Goal: Task Accomplishment & Management: Manage account settings

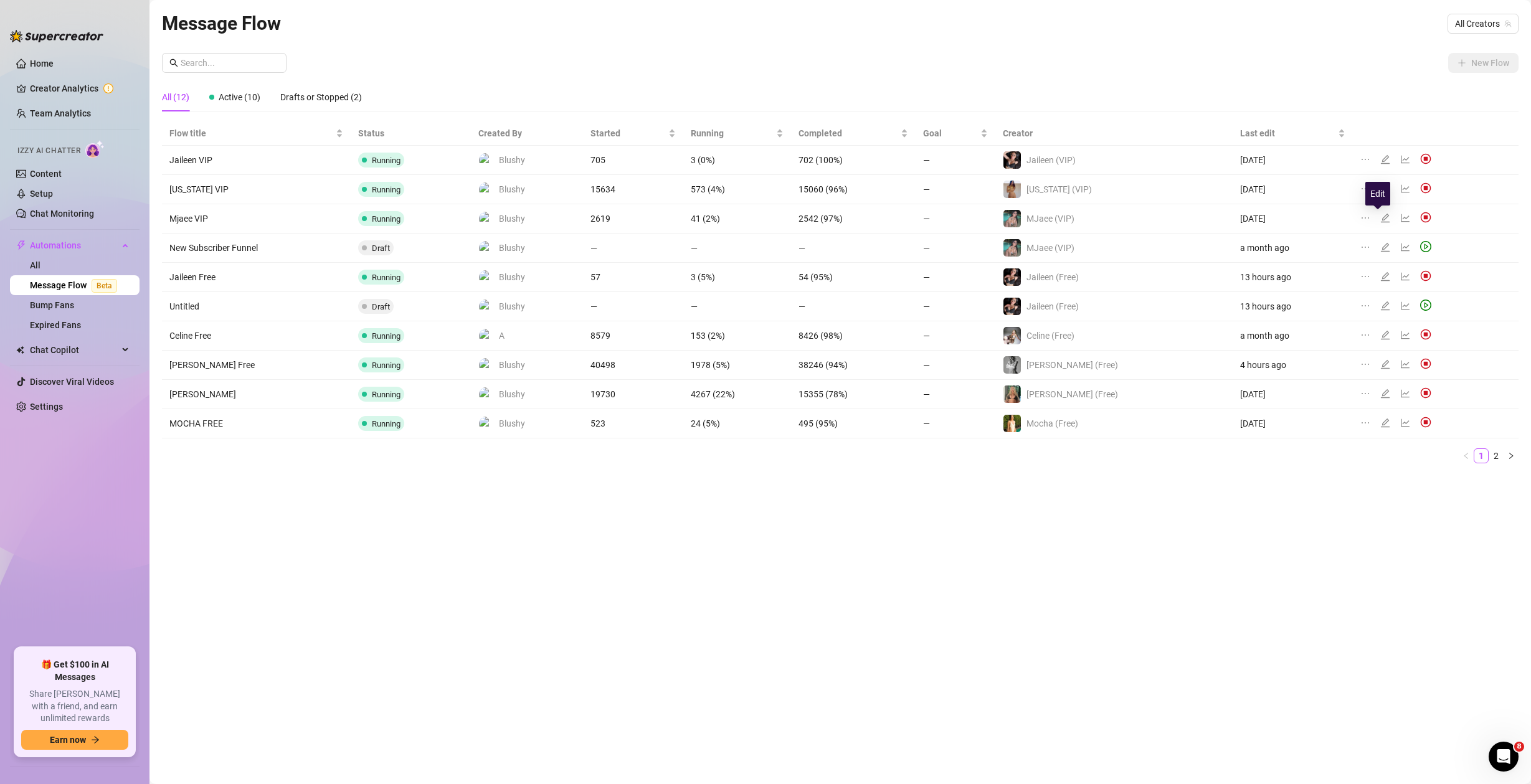
click at [1381, 222] on icon "edit" at bounding box center [1386, 218] width 9 height 9
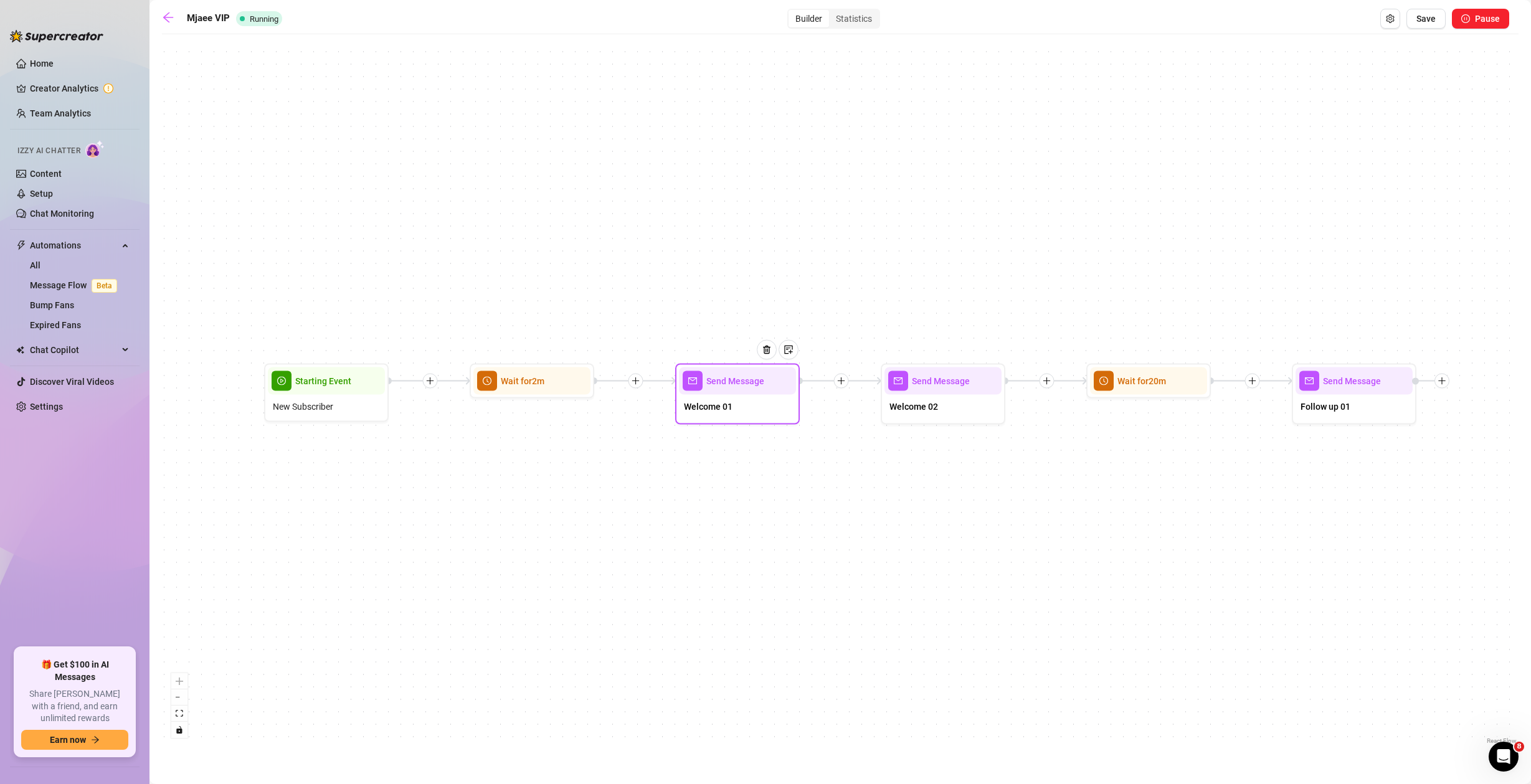
click at [754, 403] on div "Welcome 01" at bounding box center [737, 408] width 117 height 26
type textarea "Hiii I'm so glad you're here!"
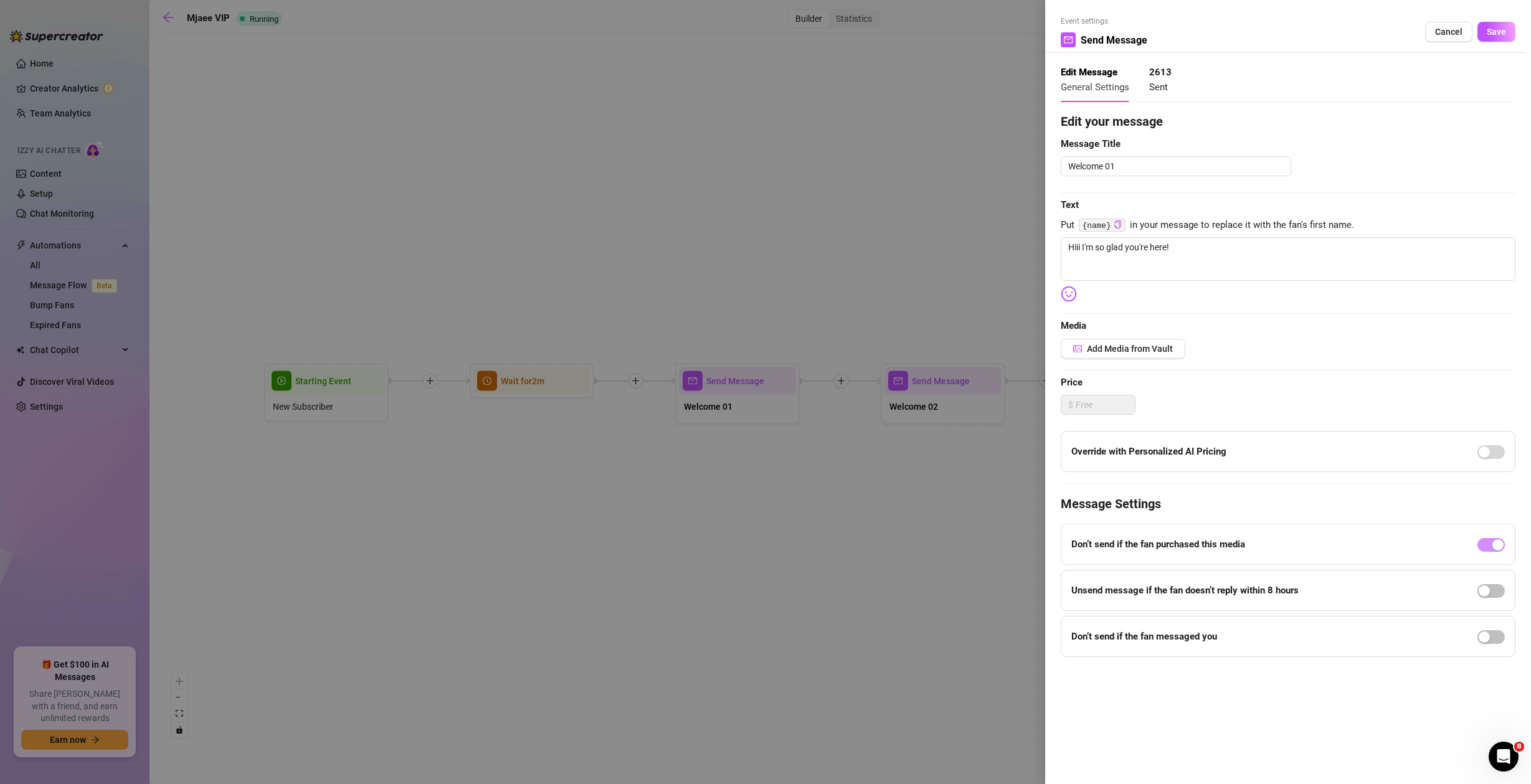
click at [743, 268] on div at bounding box center [766, 392] width 1531 height 784
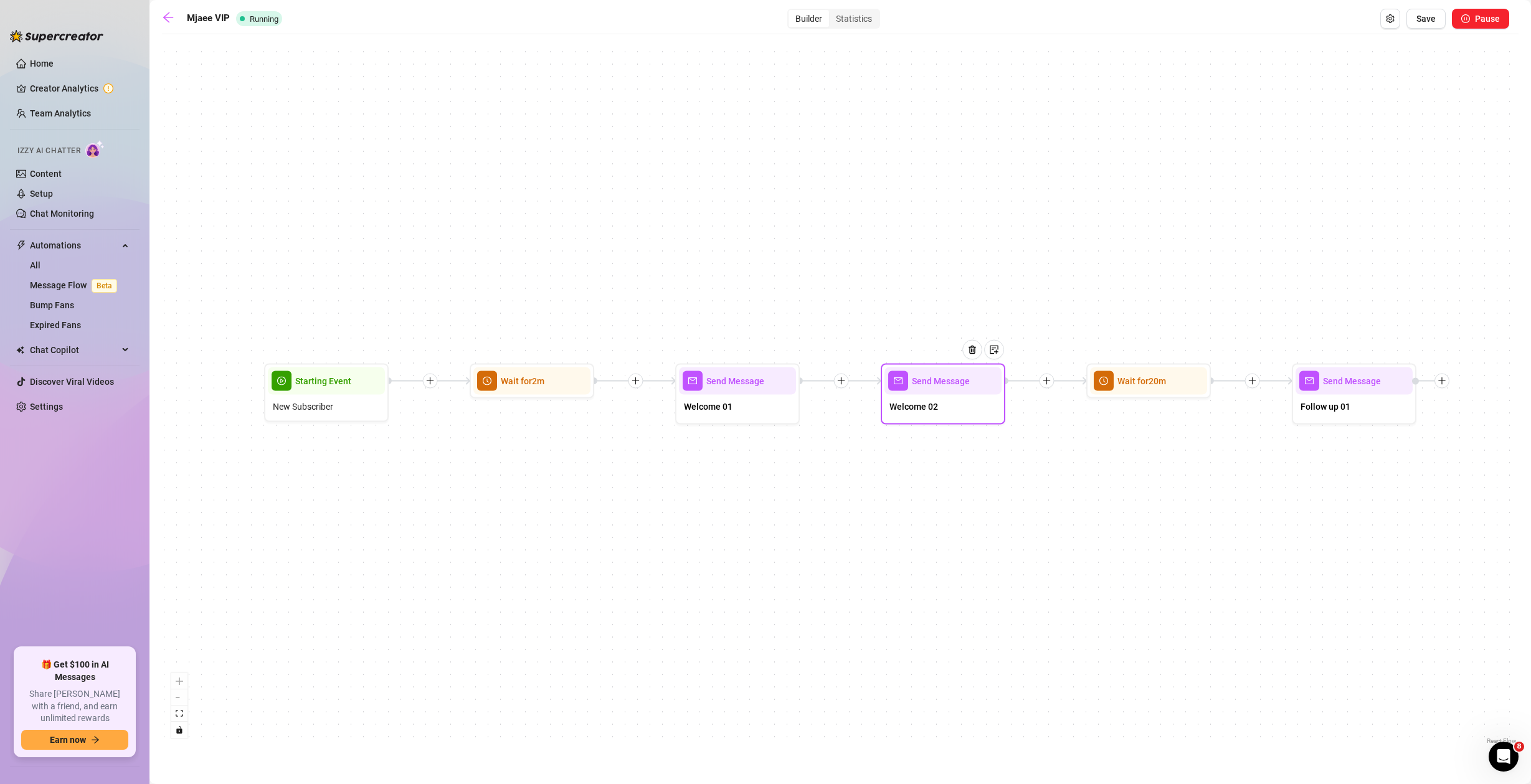
click at [933, 420] on div "Welcome 02" at bounding box center [943, 408] width 117 height 26
type textarea "What did you think of my welcome vid? 😘"
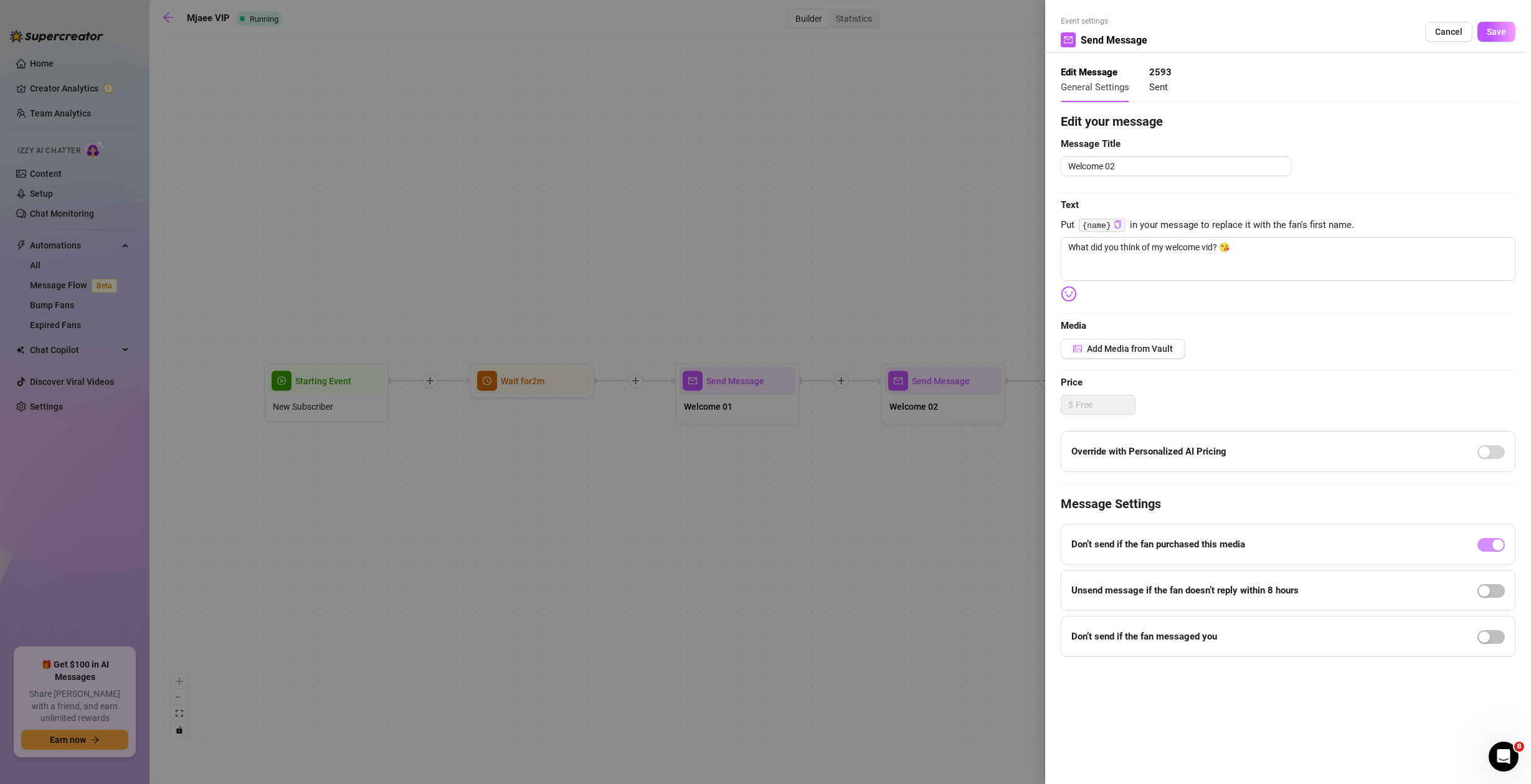
click at [834, 273] on div at bounding box center [766, 392] width 1531 height 784
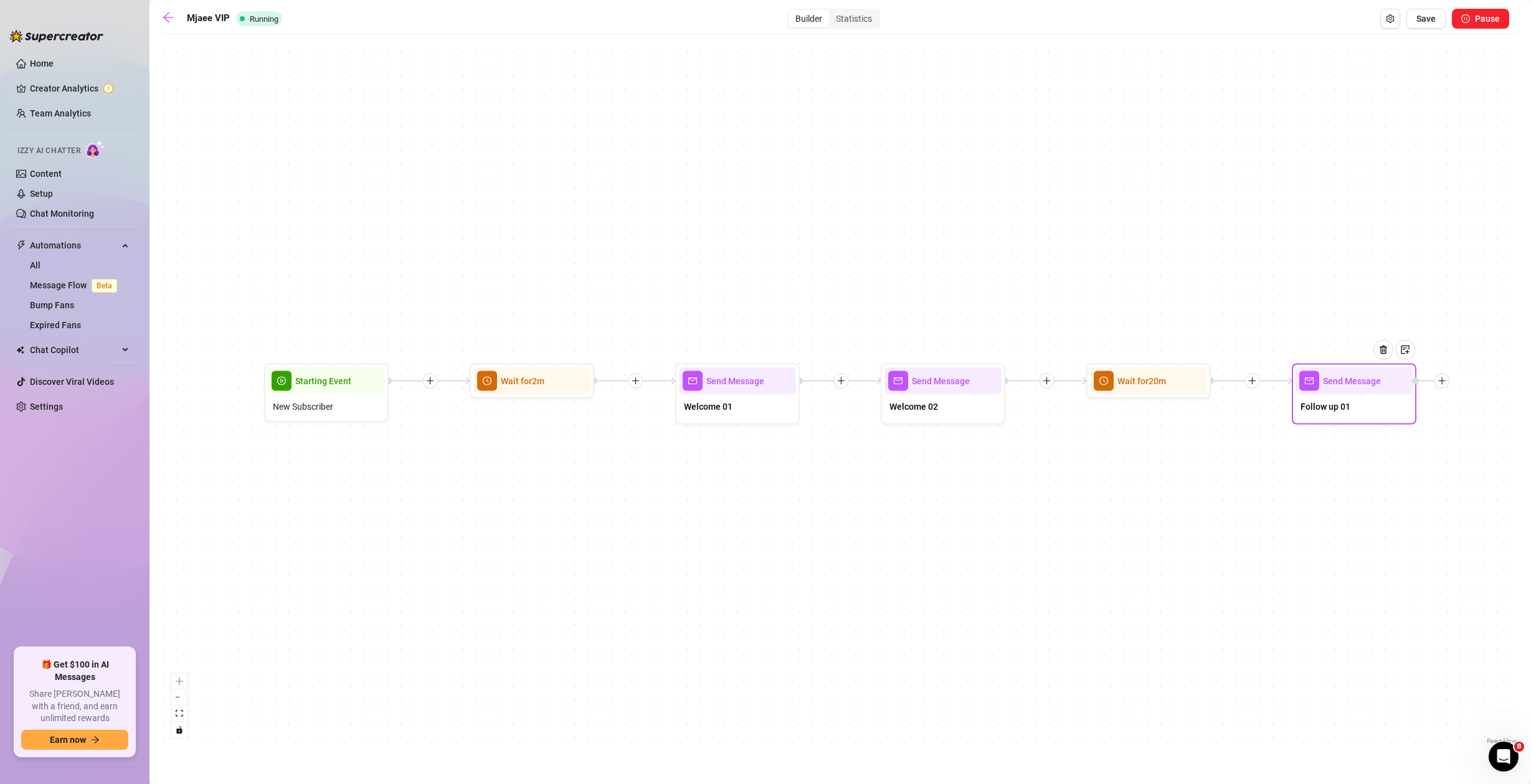
click at [1311, 409] on span "Follow up 01" at bounding box center [1326, 406] width 50 height 14
type textarea "Nothing??? Did you even watch it??"
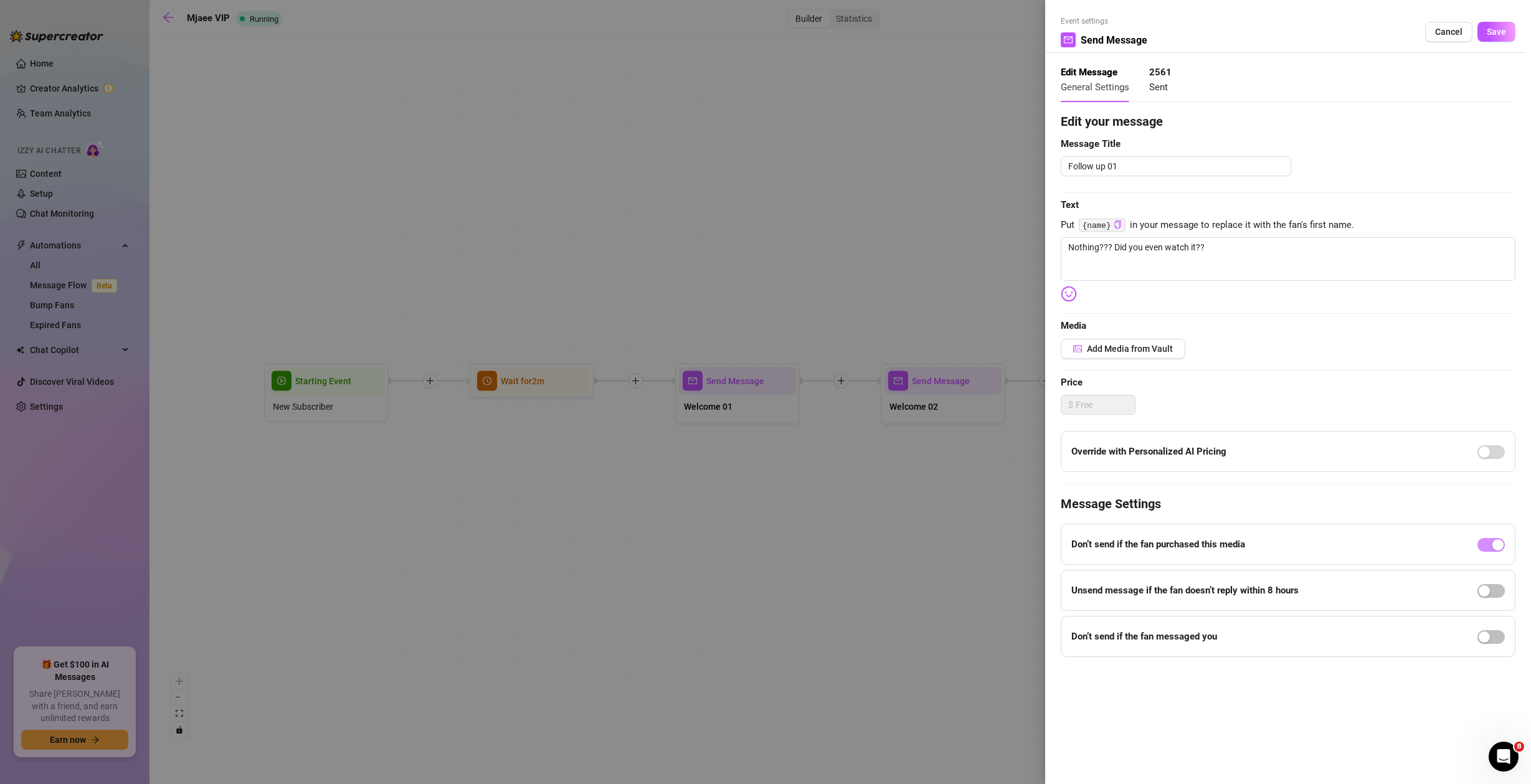
click at [37, 65] on div at bounding box center [766, 392] width 1531 height 784
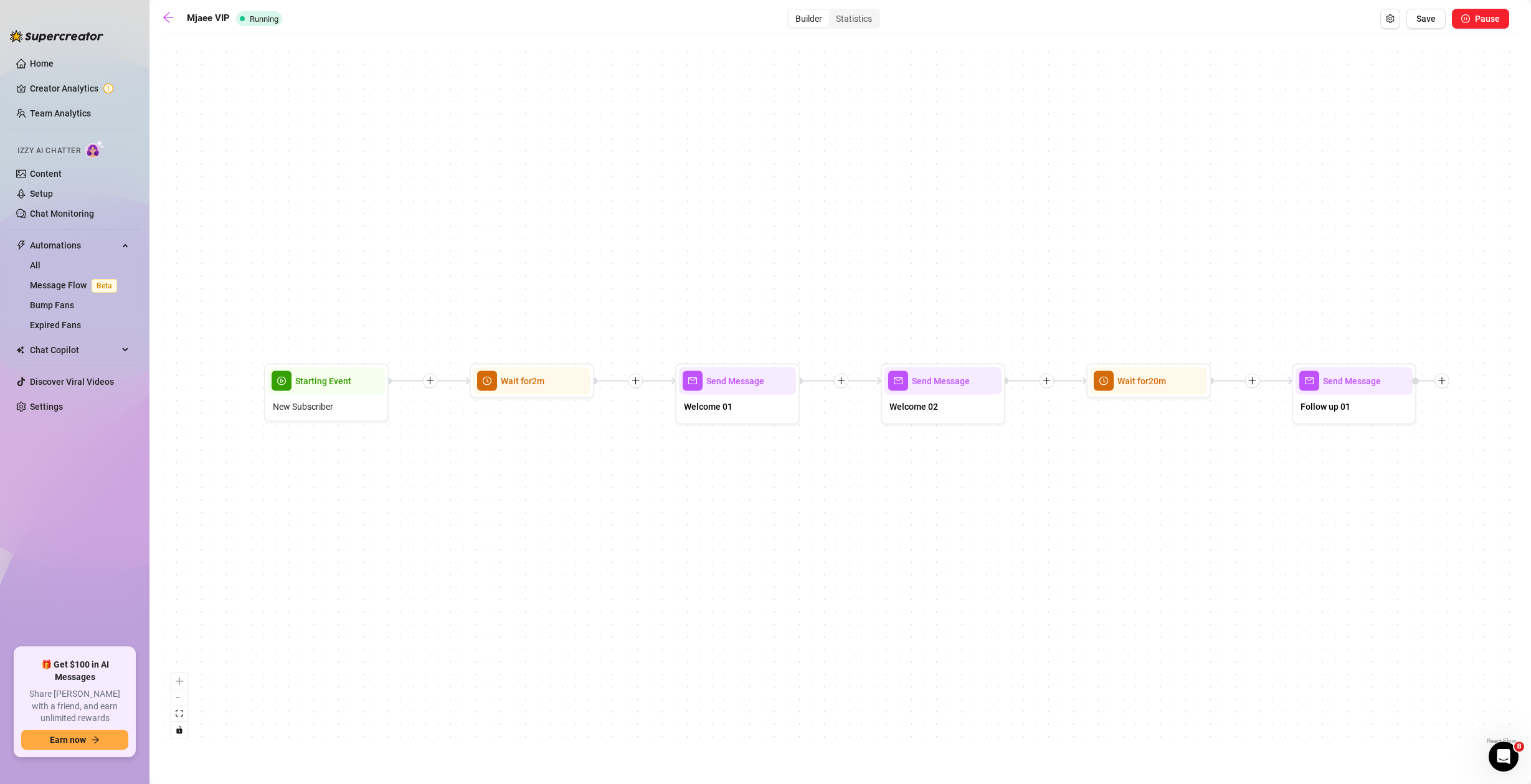
click at [37, 65] on link "Home" at bounding box center [41, 63] width 23 height 10
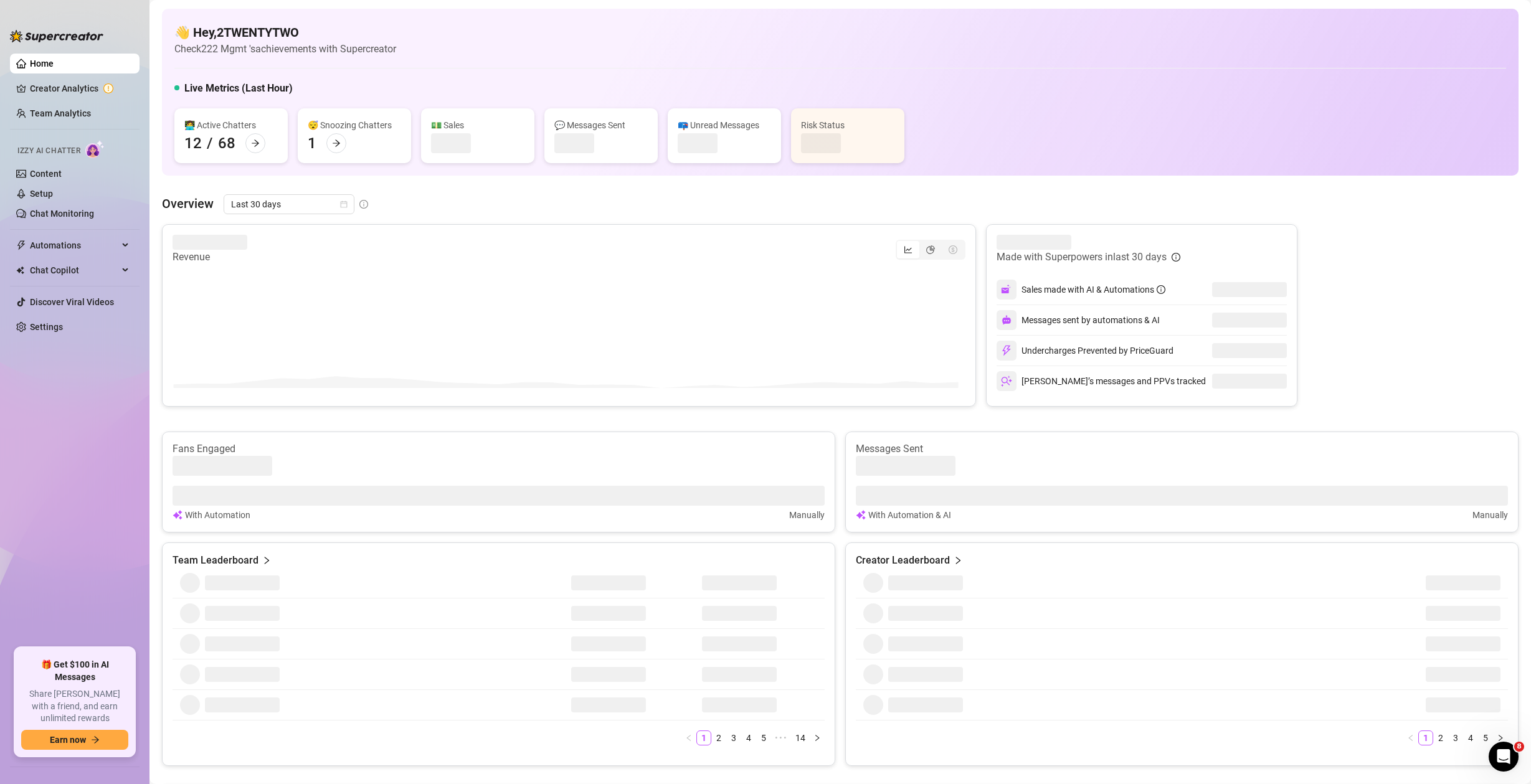
click at [36, 65] on link "Home" at bounding box center [41, 63] width 23 height 10
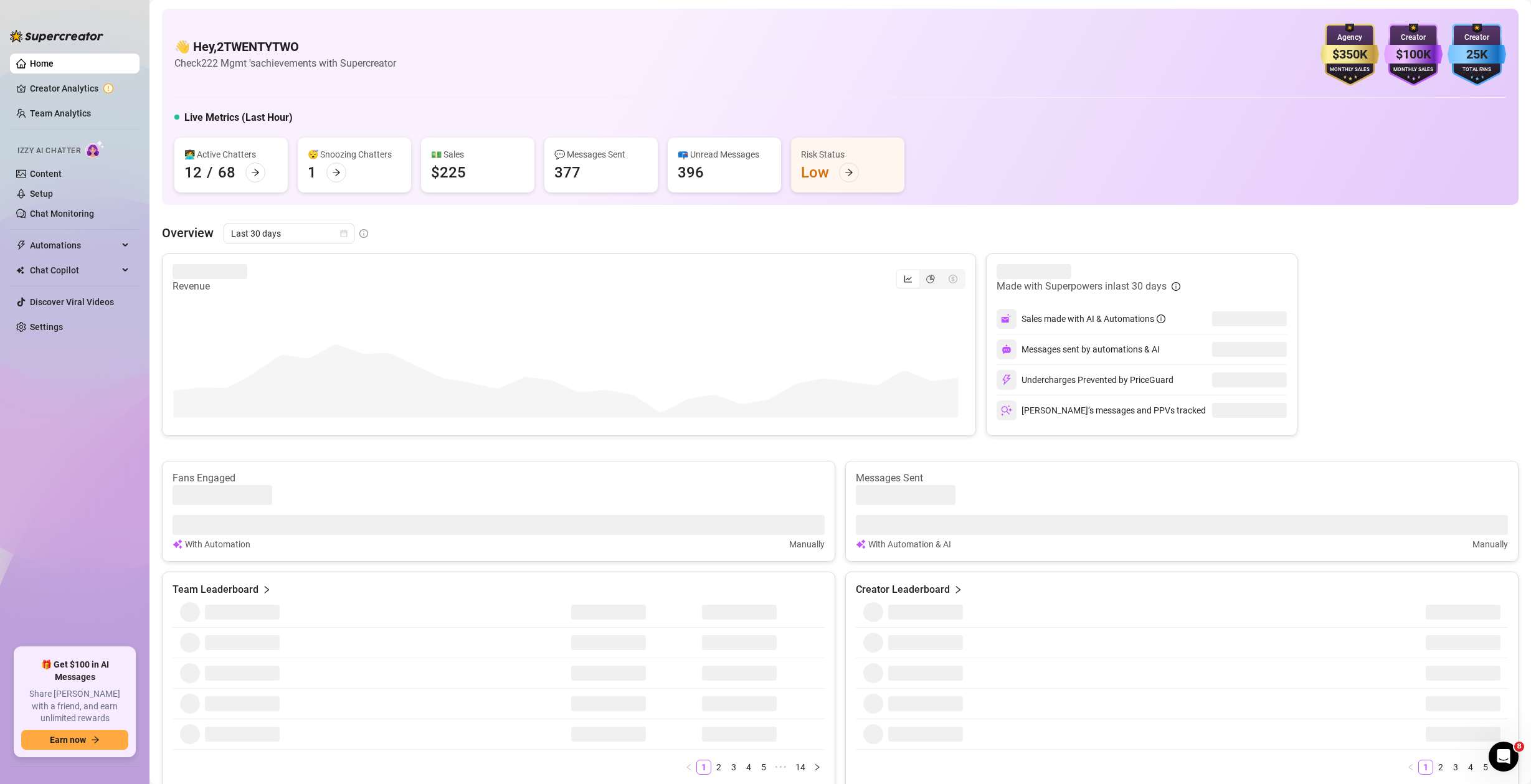
click at [36, 65] on link "Home" at bounding box center [41, 63] width 23 height 10
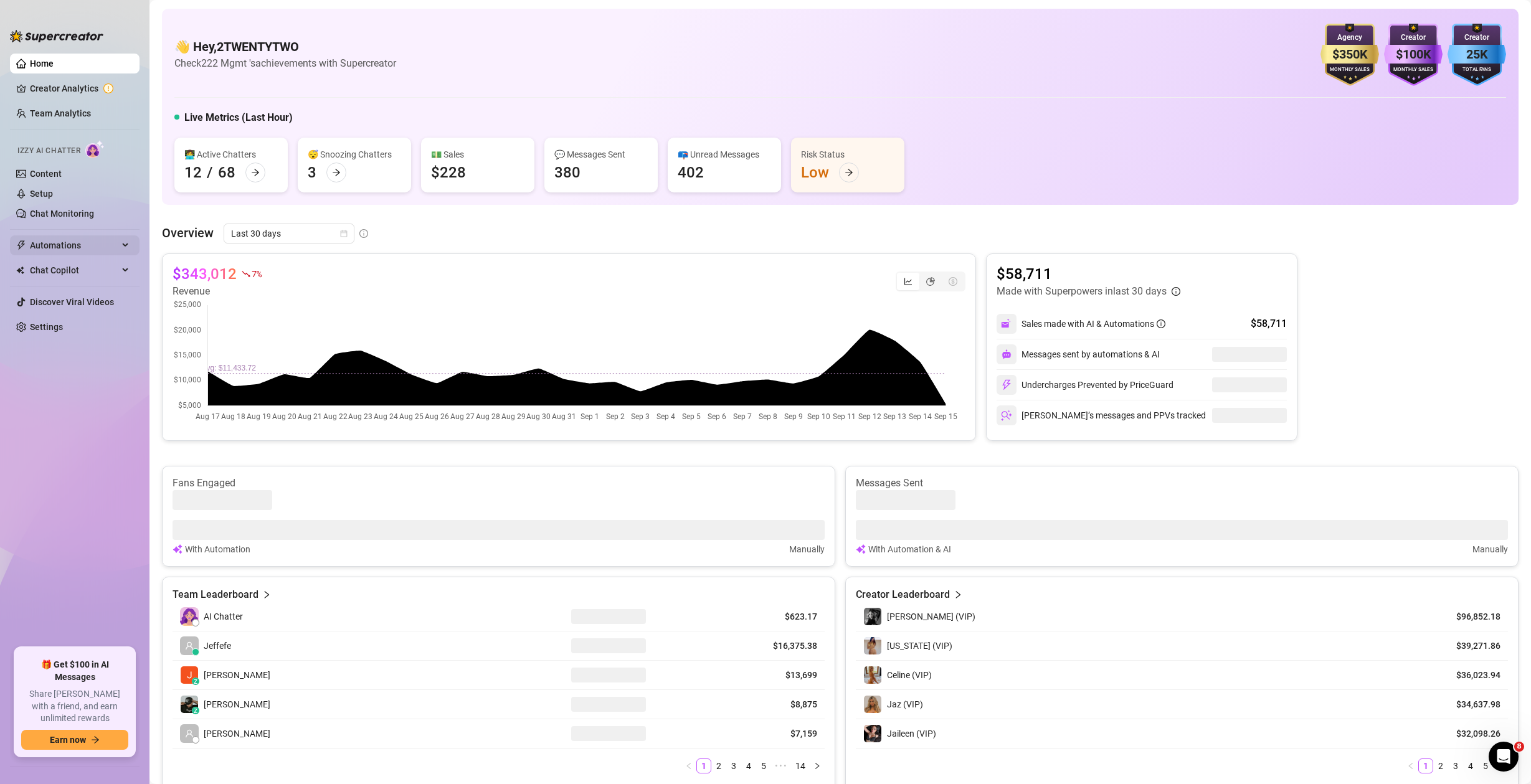
click at [80, 247] on span "Automations" at bounding box center [73, 245] width 89 height 20
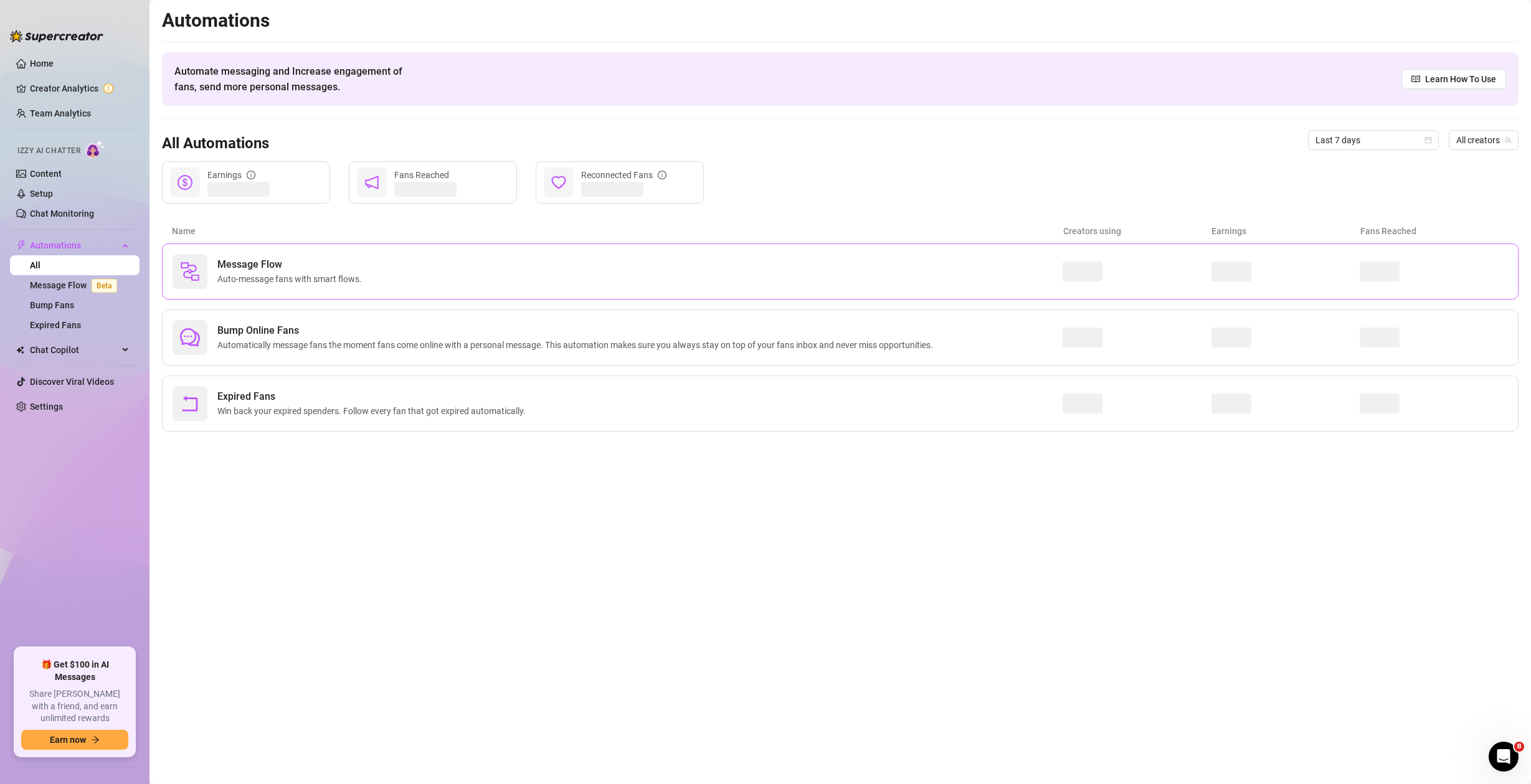
click at [210, 272] on div "Message Flow Auto-message fans with smart flows." at bounding box center [618, 272] width 890 height 35
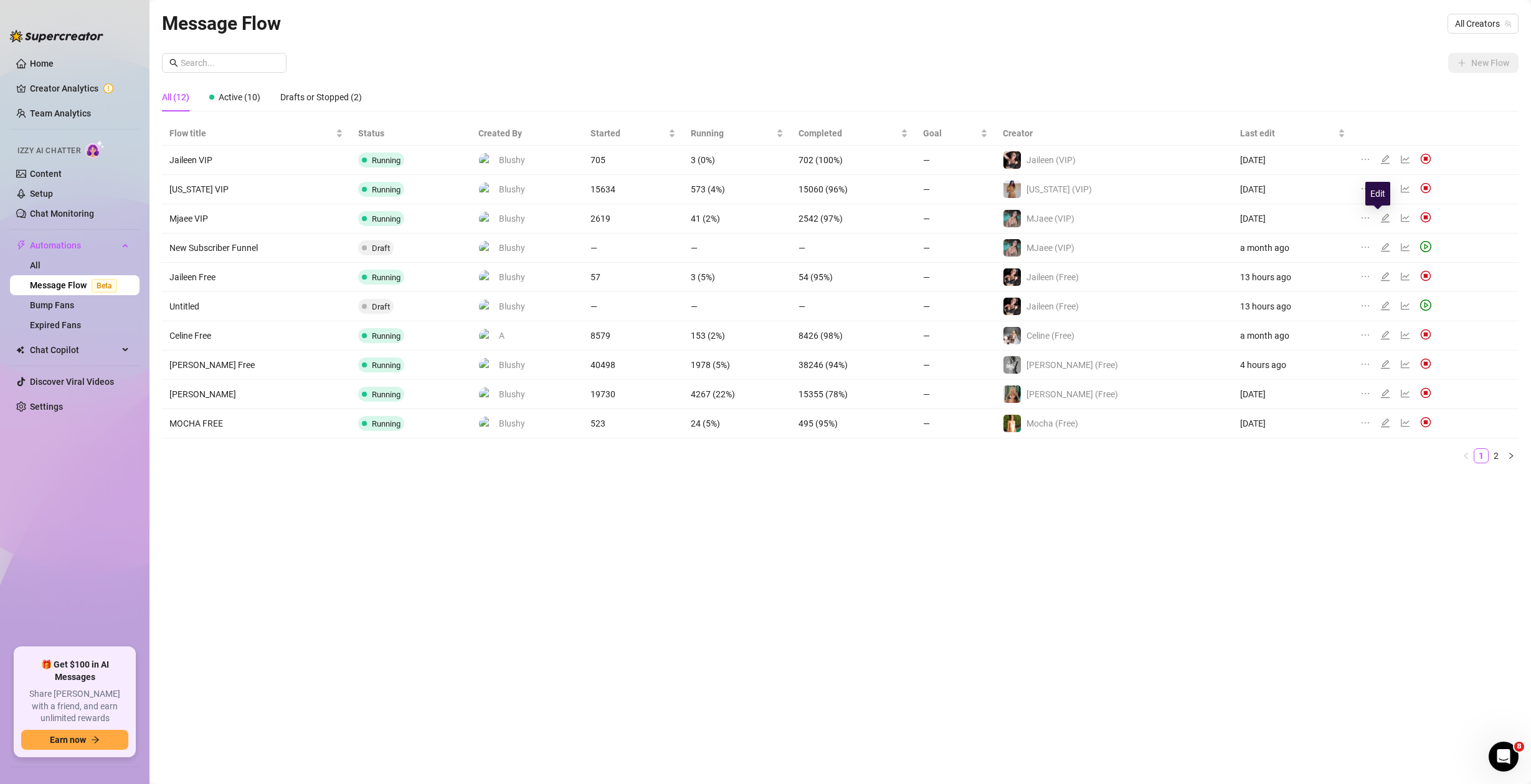
click at [1380, 219] on icon "edit" at bounding box center [1385, 217] width 10 height 10
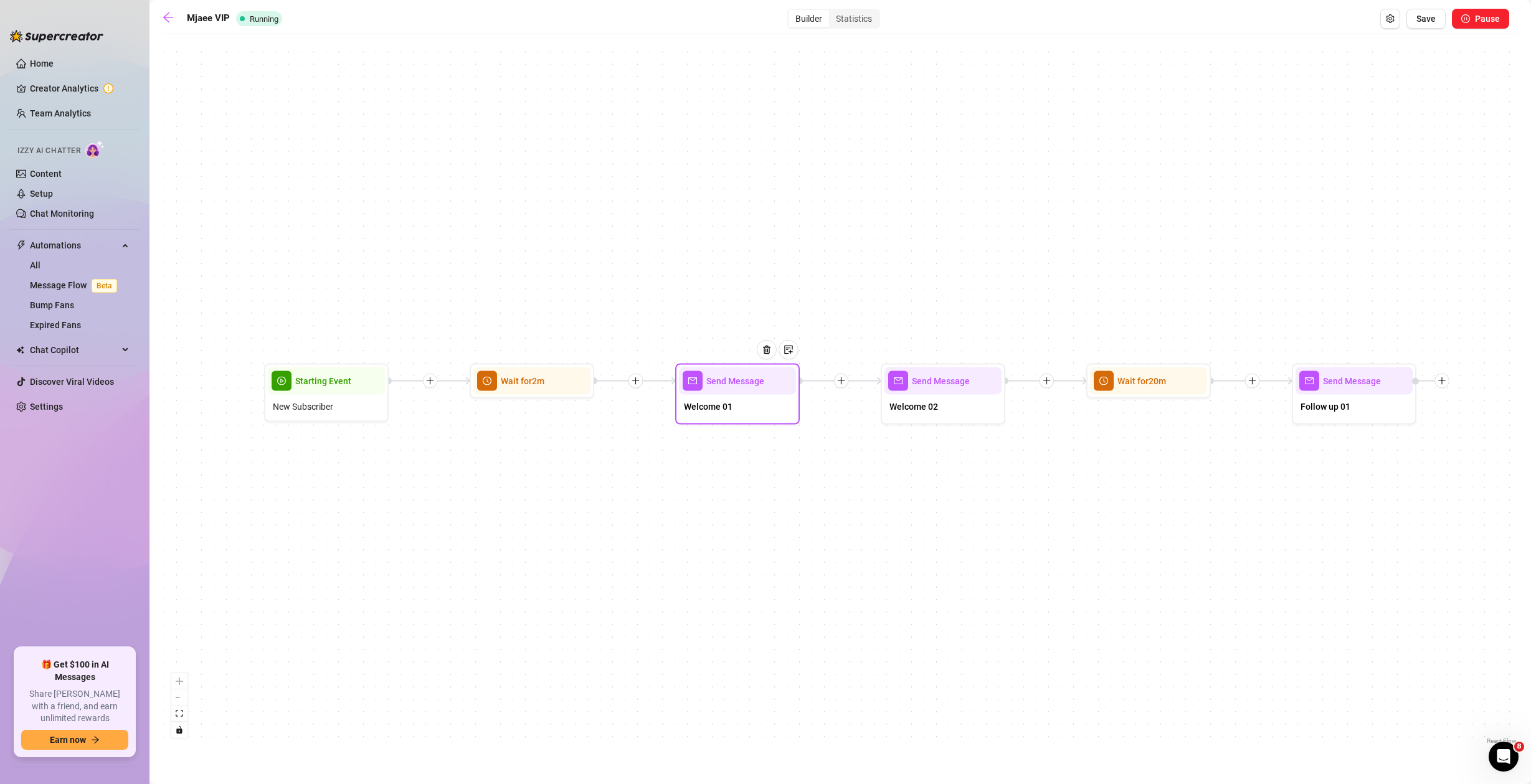
click at [747, 406] on div "Welcome 01" at bounding box center [737, 408] width 117 height 26
type textarea "Hiii I'm so glad you're here!"
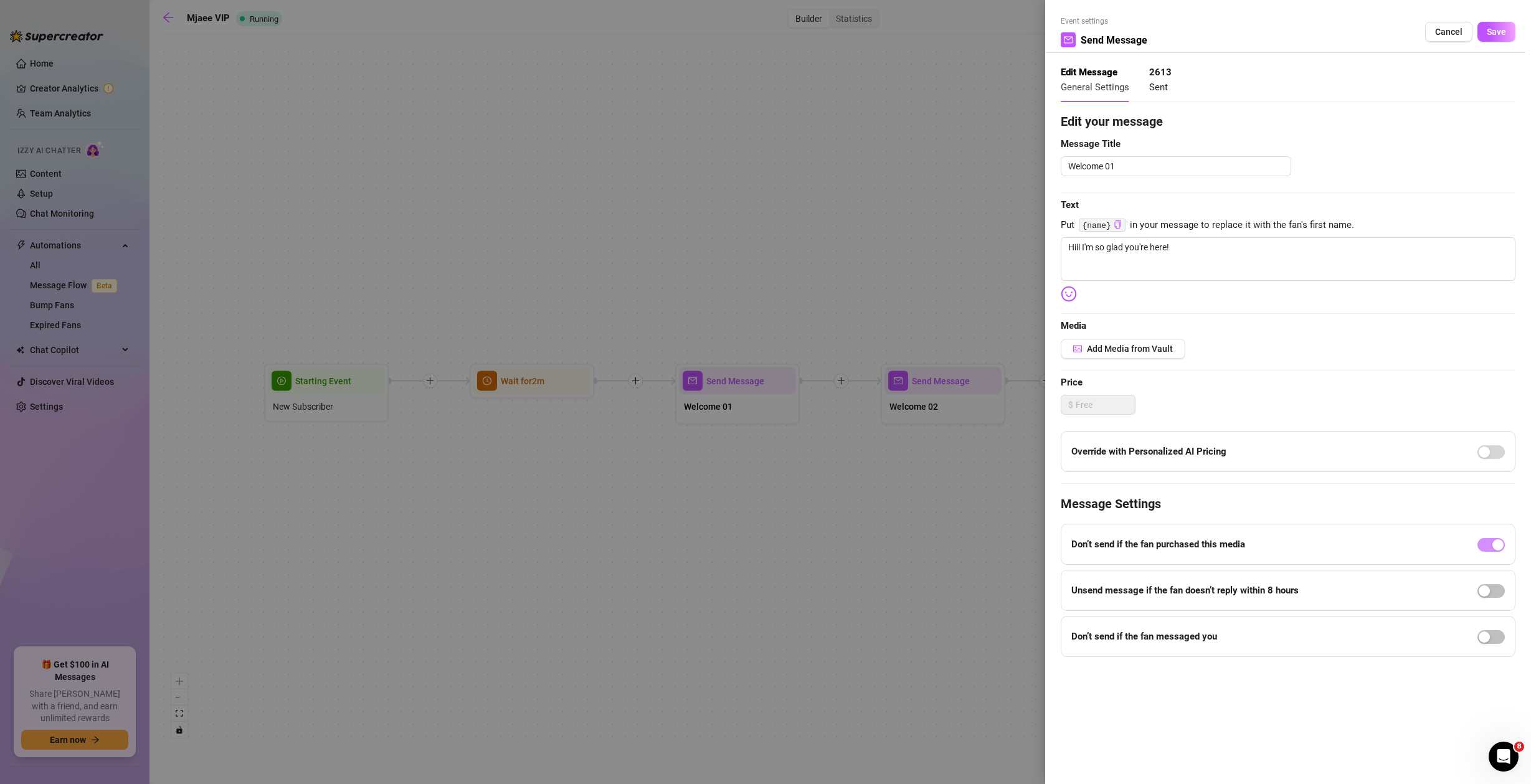
click at [742, 297] on div at bounding box center [766, 392] width 1531 height 784
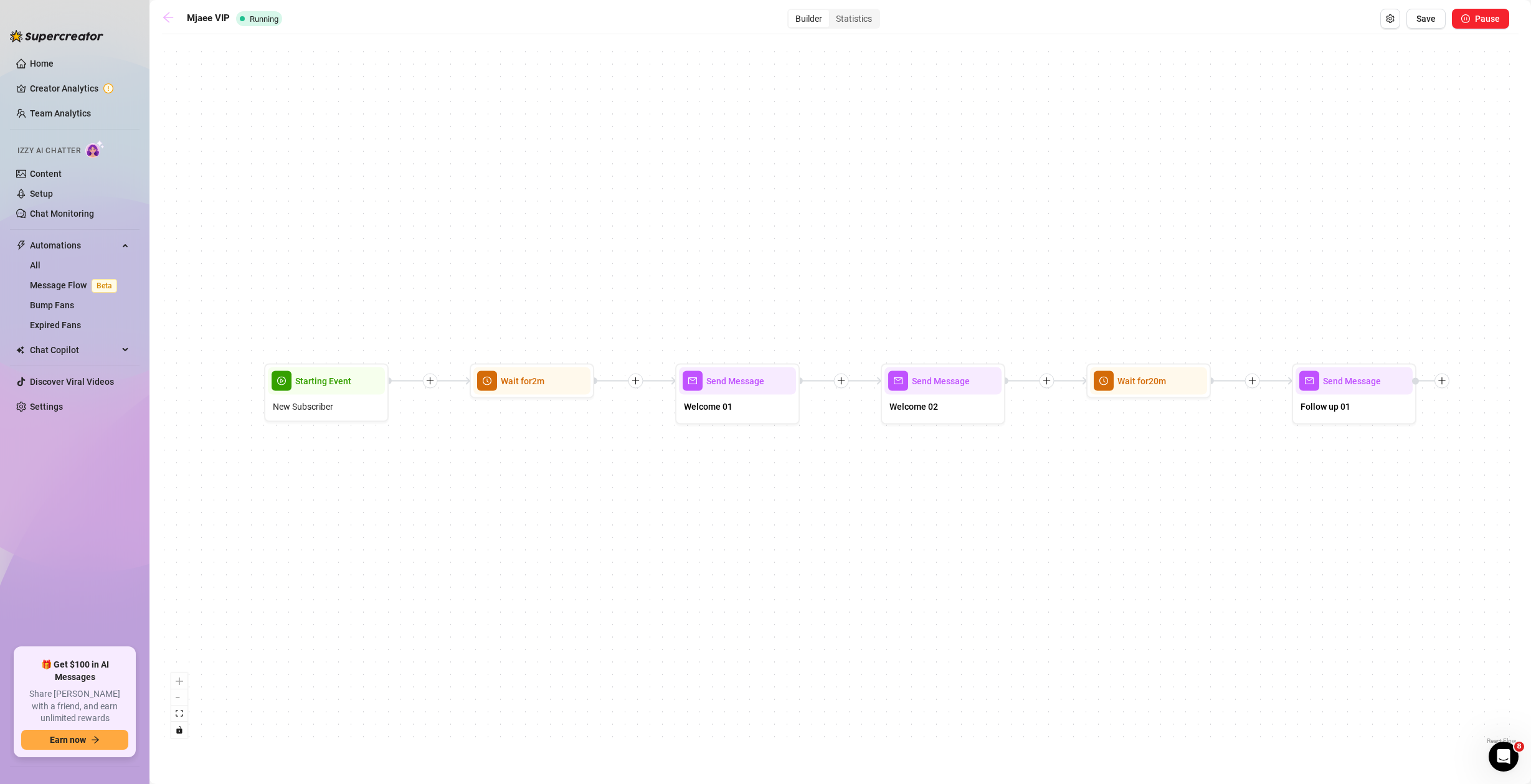
click at [171, 20] on icon "arrow-left" at bounding box center [168, 17] width 12 height 12
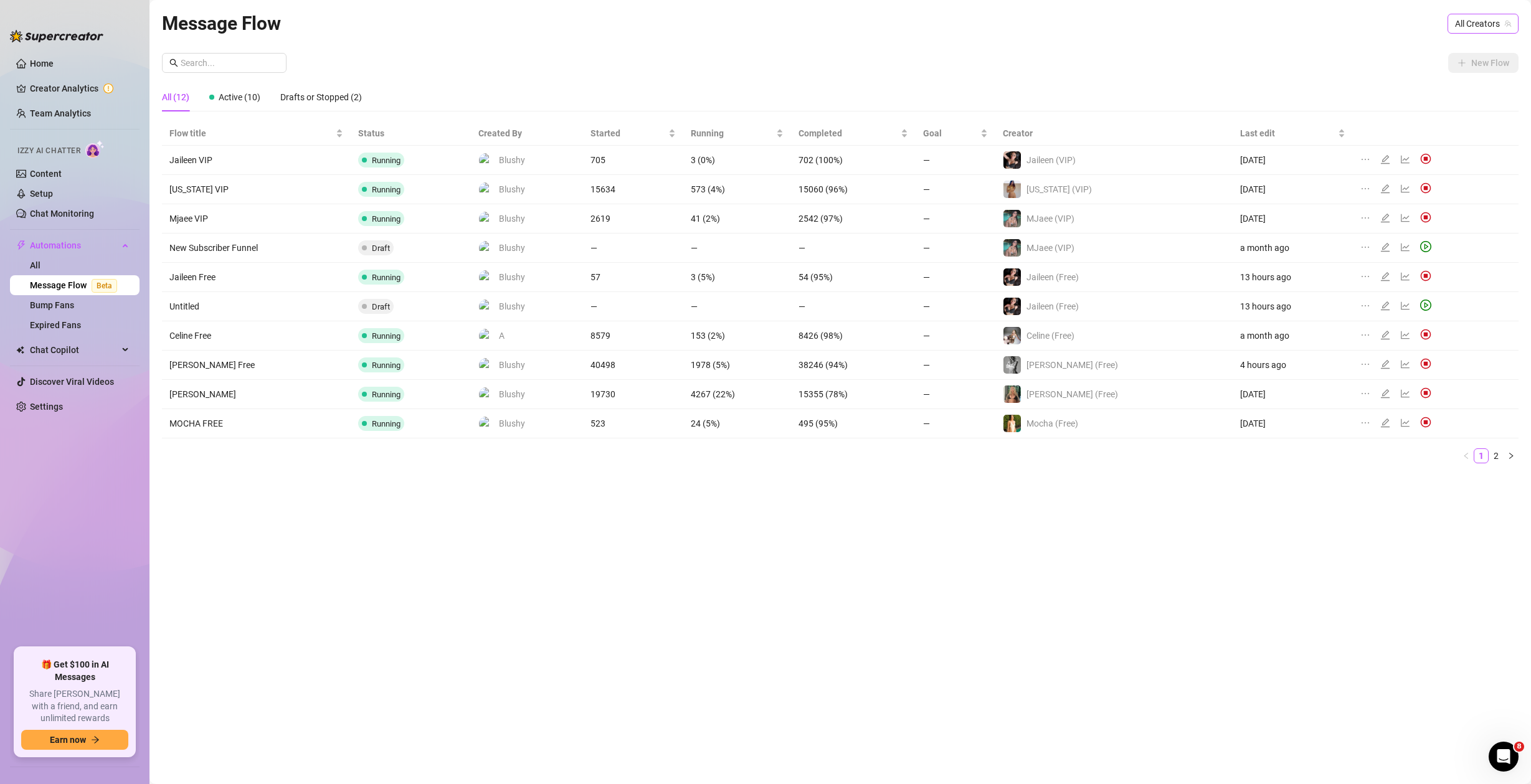
click at [1476, 14] on span "All Creators" at bounding box center [1483, 23] width 56 height 19
click at [1476, 20] on span "All Creators" at bounding box center [1483, 23] width 56 height 19
click at [1475, 21] on span "All Creators" at bounding box center [1483, 23] width 56 height 19
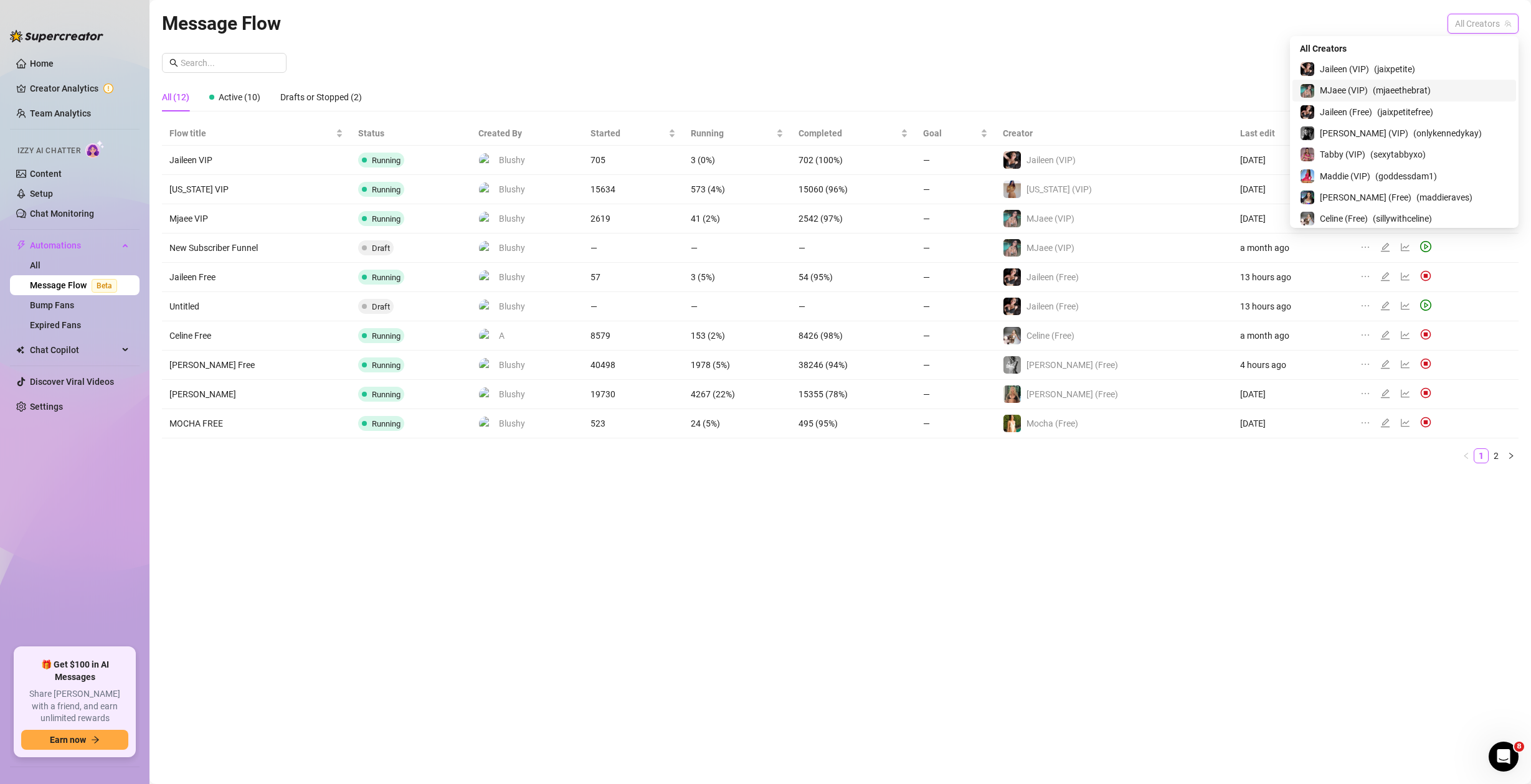
click at [1368, 89] on span "MJaee (VIP)" at bounding box center [1343, 90] width 48 height 14
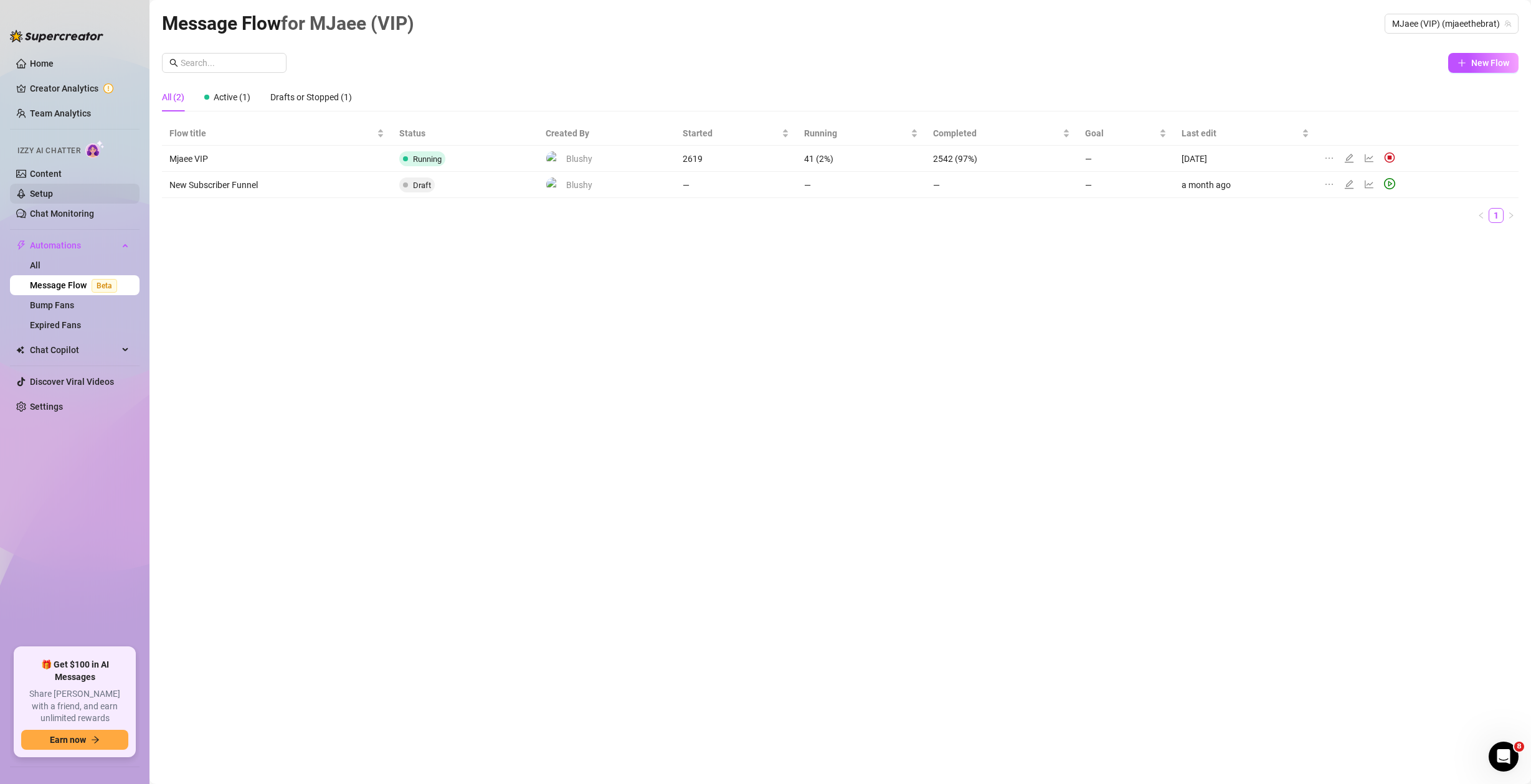
click at [53, 193] on link "Setup" at bounding box center [41, 193] width 23 height 10
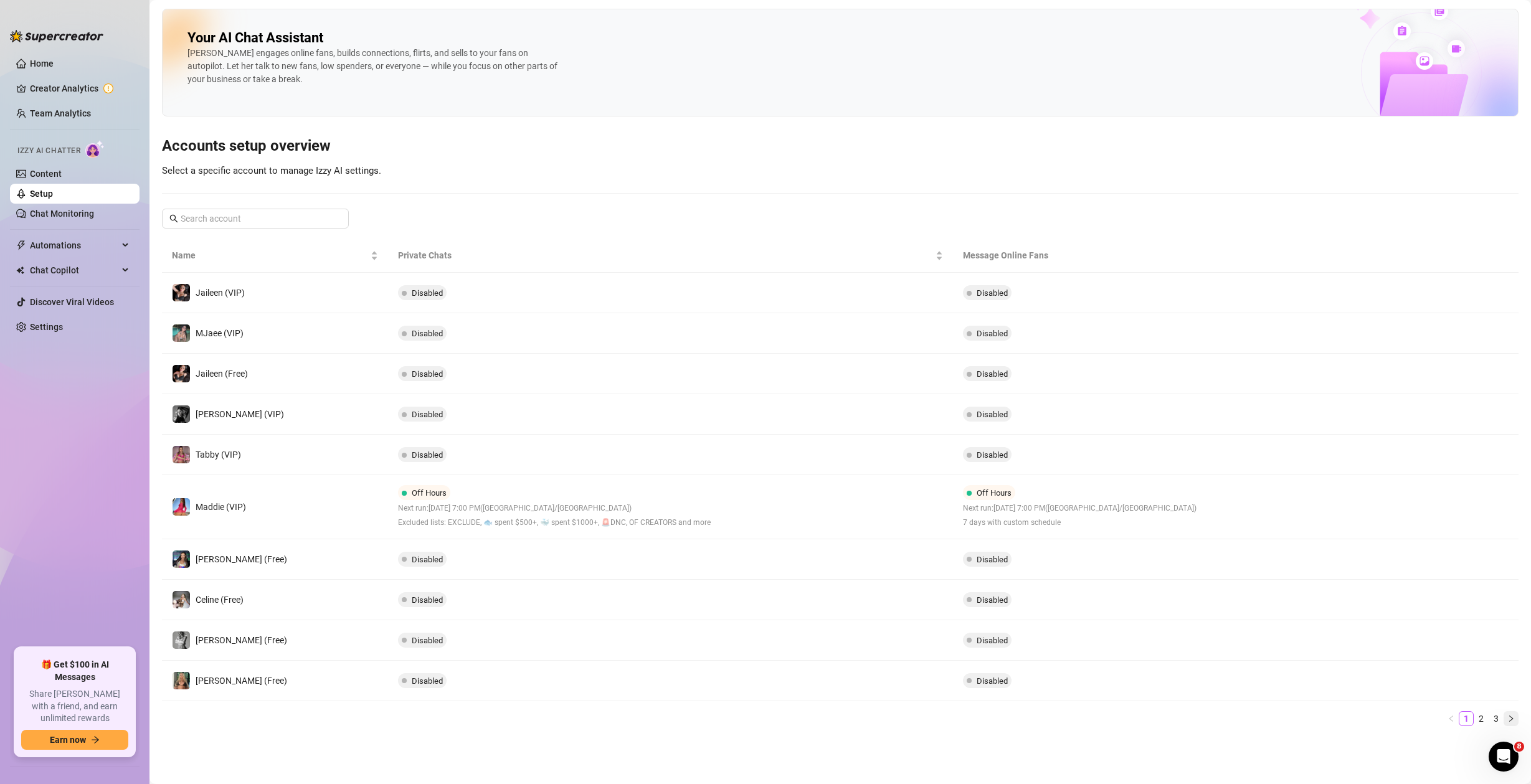
click at [1508, 715] on icon "right" at bounding box center [1511, 719] width 8 height 8
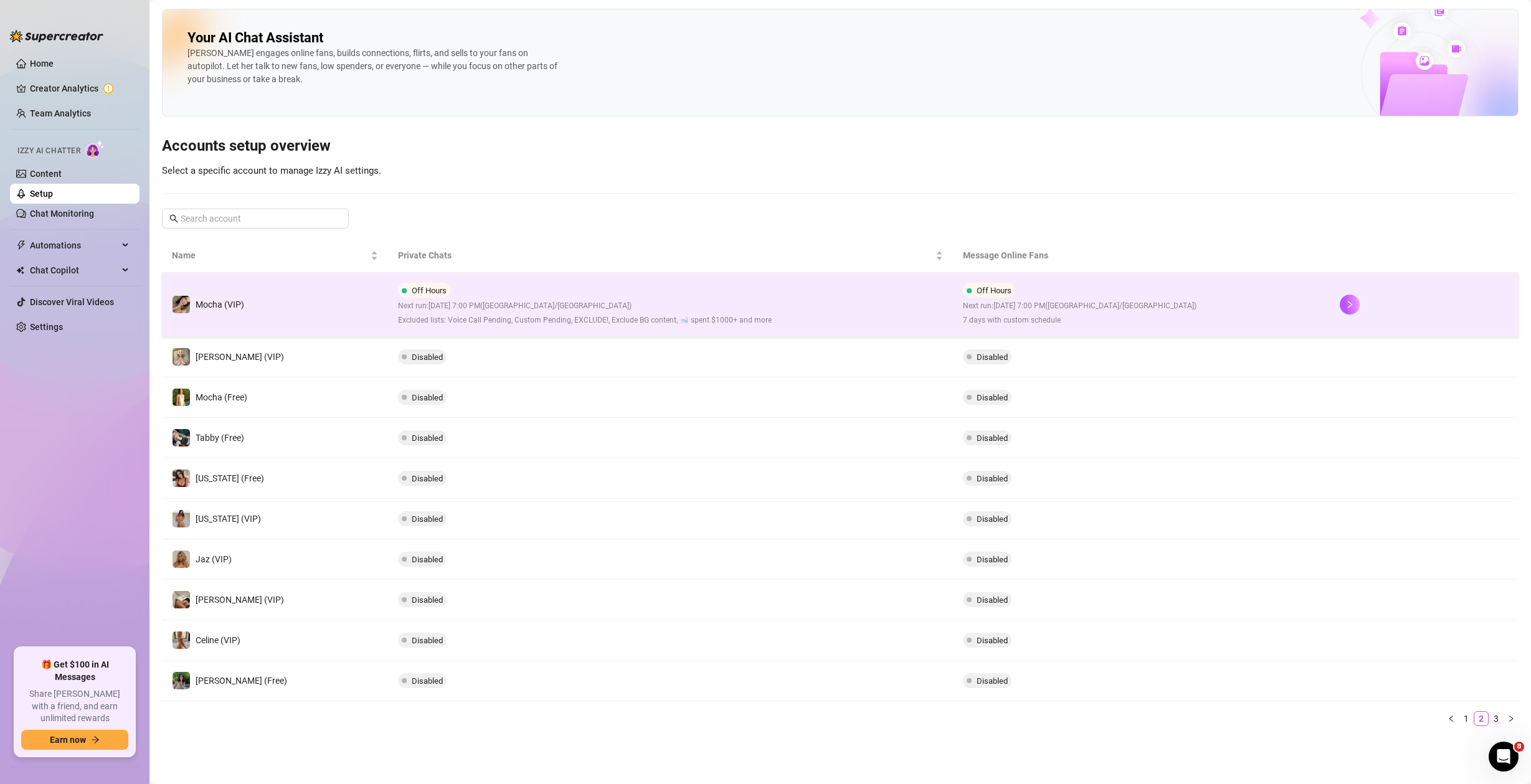
click at [308, 313] on td "Mocha (VIP)" at bounding box center [275, 304] width 226 height 64
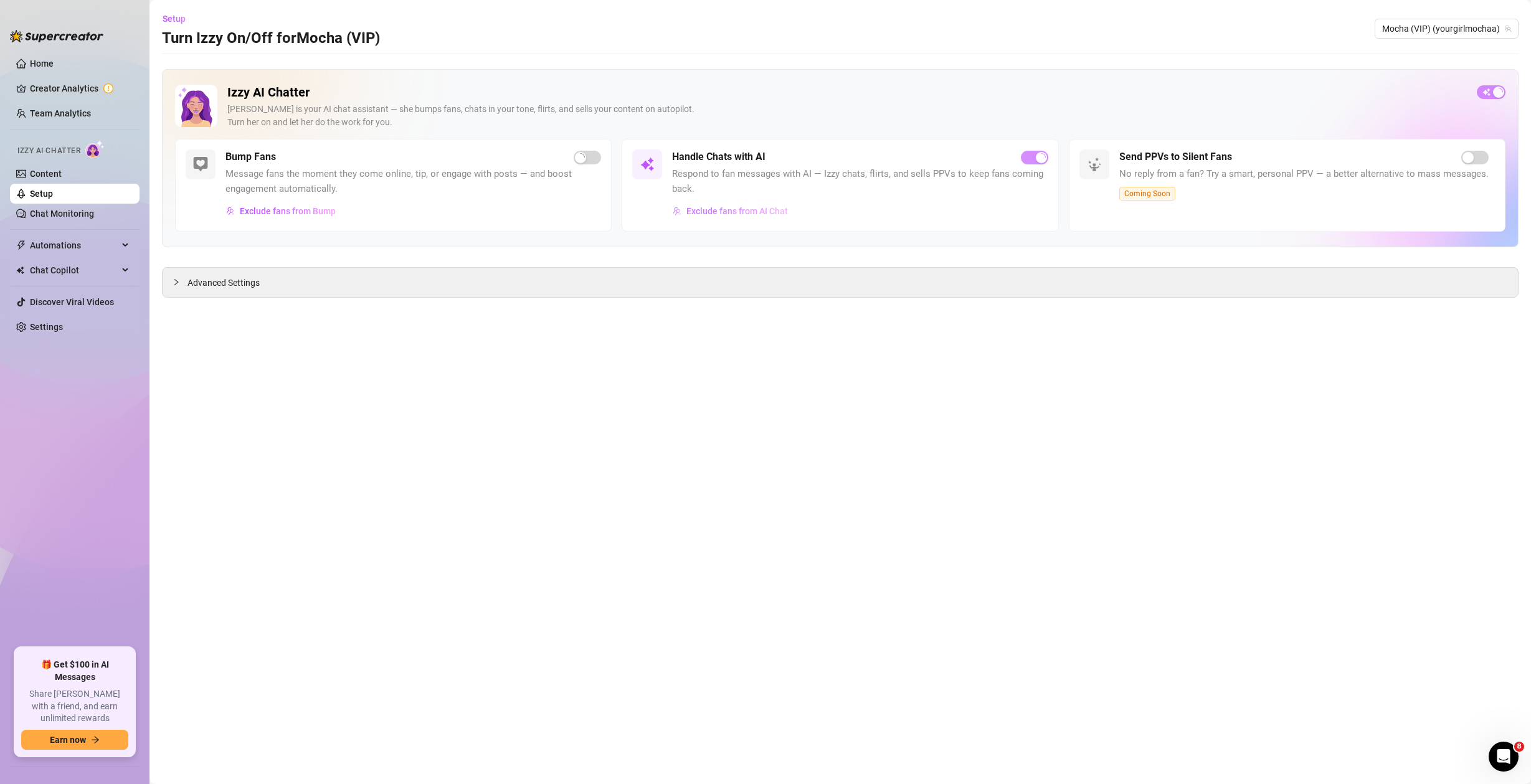
click at [753, 217] on button "Exclude fans from AI Chat" at bounding box center [731, 211] width 117 height 20
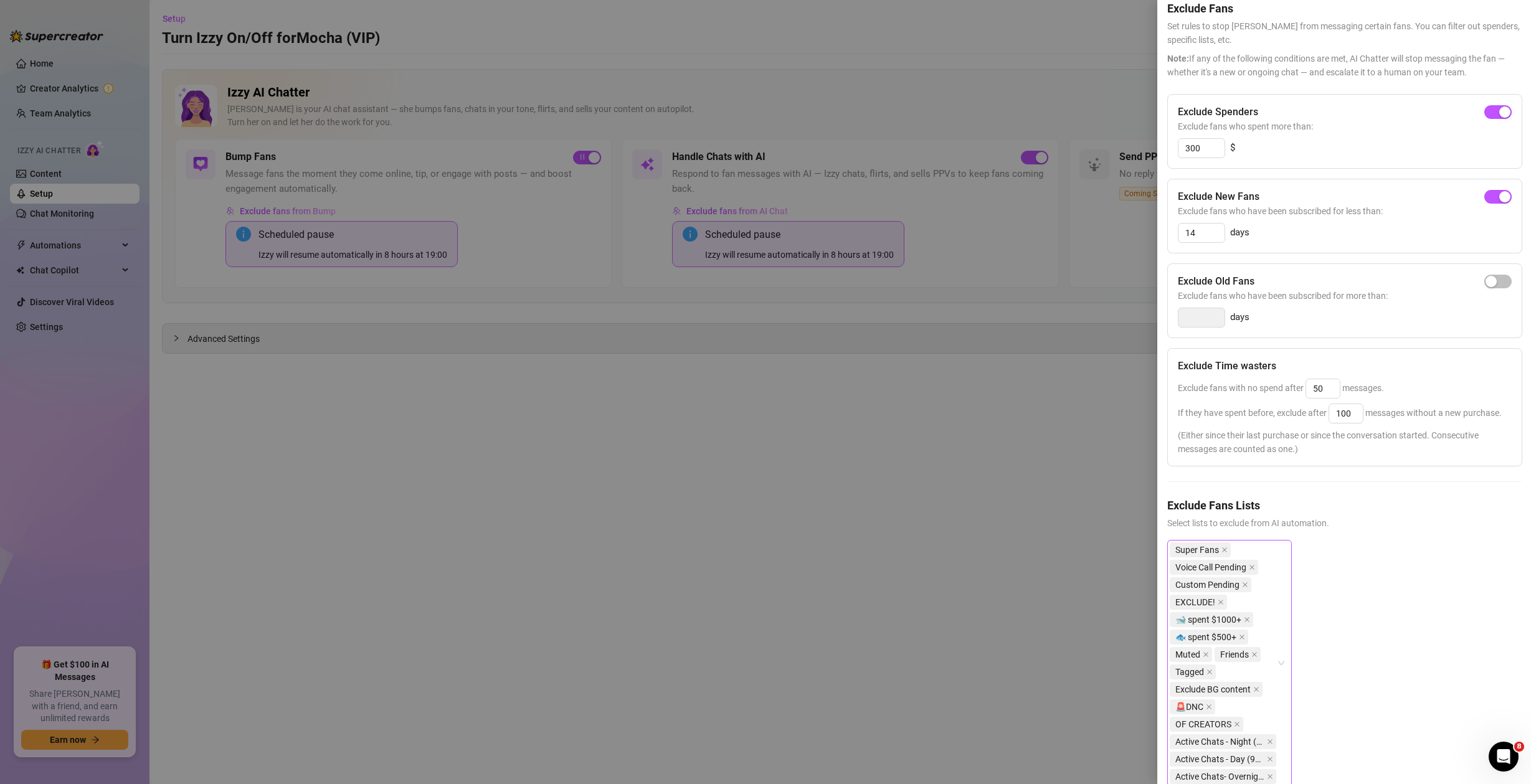
scroll to position [107, 0]
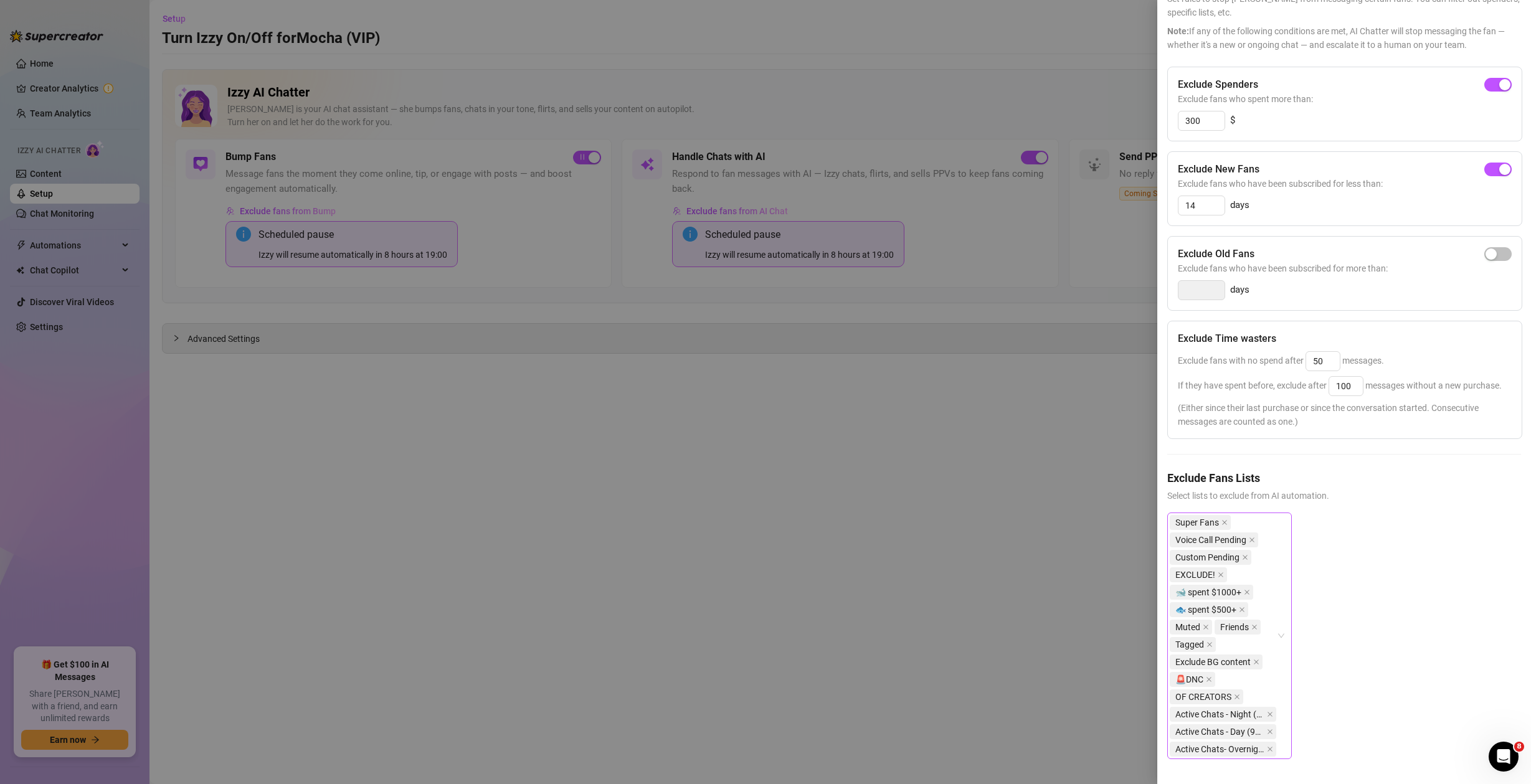
click at [1283, 624] on div "Super Fans Voice Call Pending Custom Pending EXCLUDE! 🐋 spent $1000+ 🐟 spent $5…" at bounding box center [1230, 636] width 125 height 247
click at [867, 476] on div at bounding box center [766, 392] width 1531 height 784
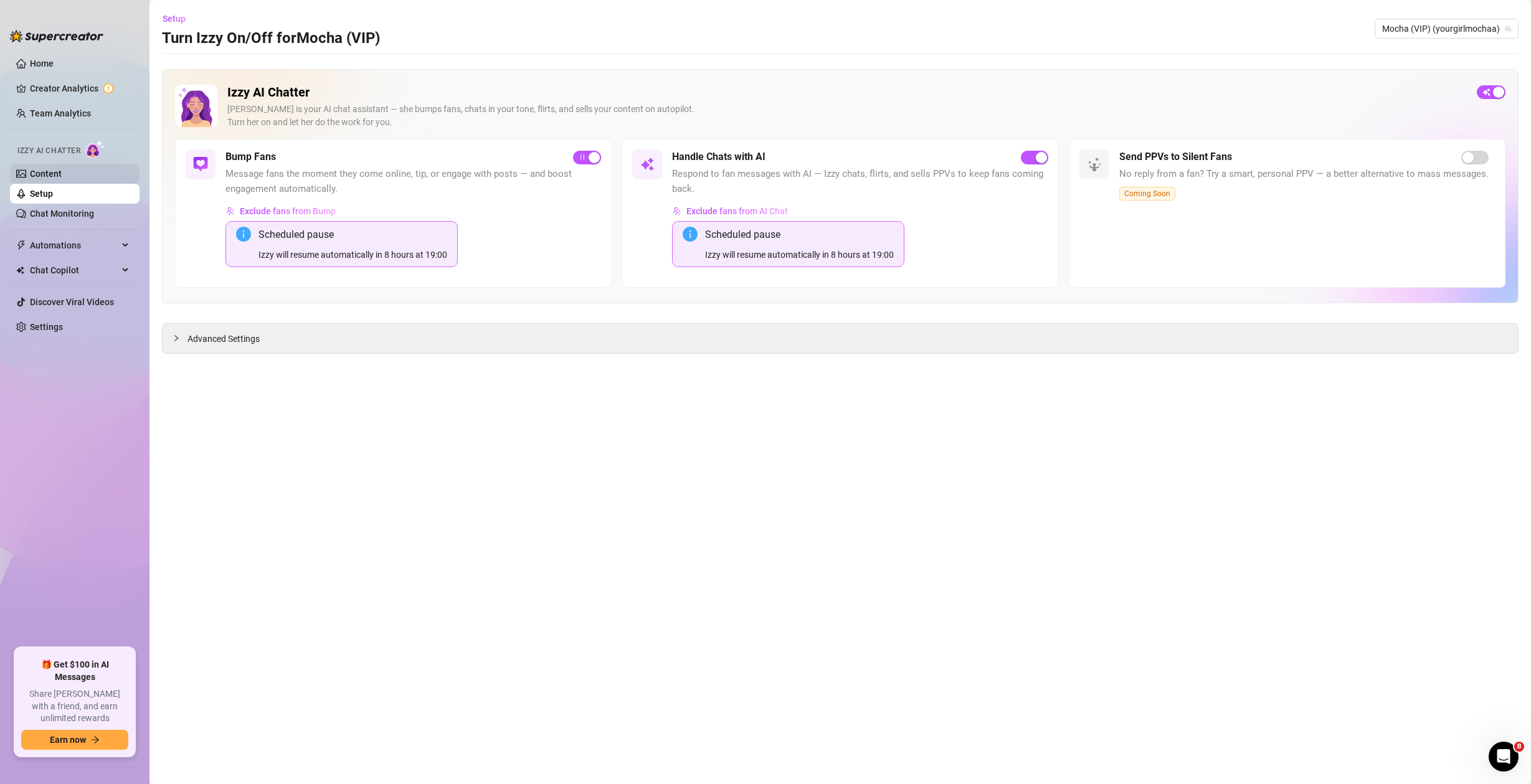
click at [54, 171] on link "Content" at bounding box center [45, 173] width 32 height 10
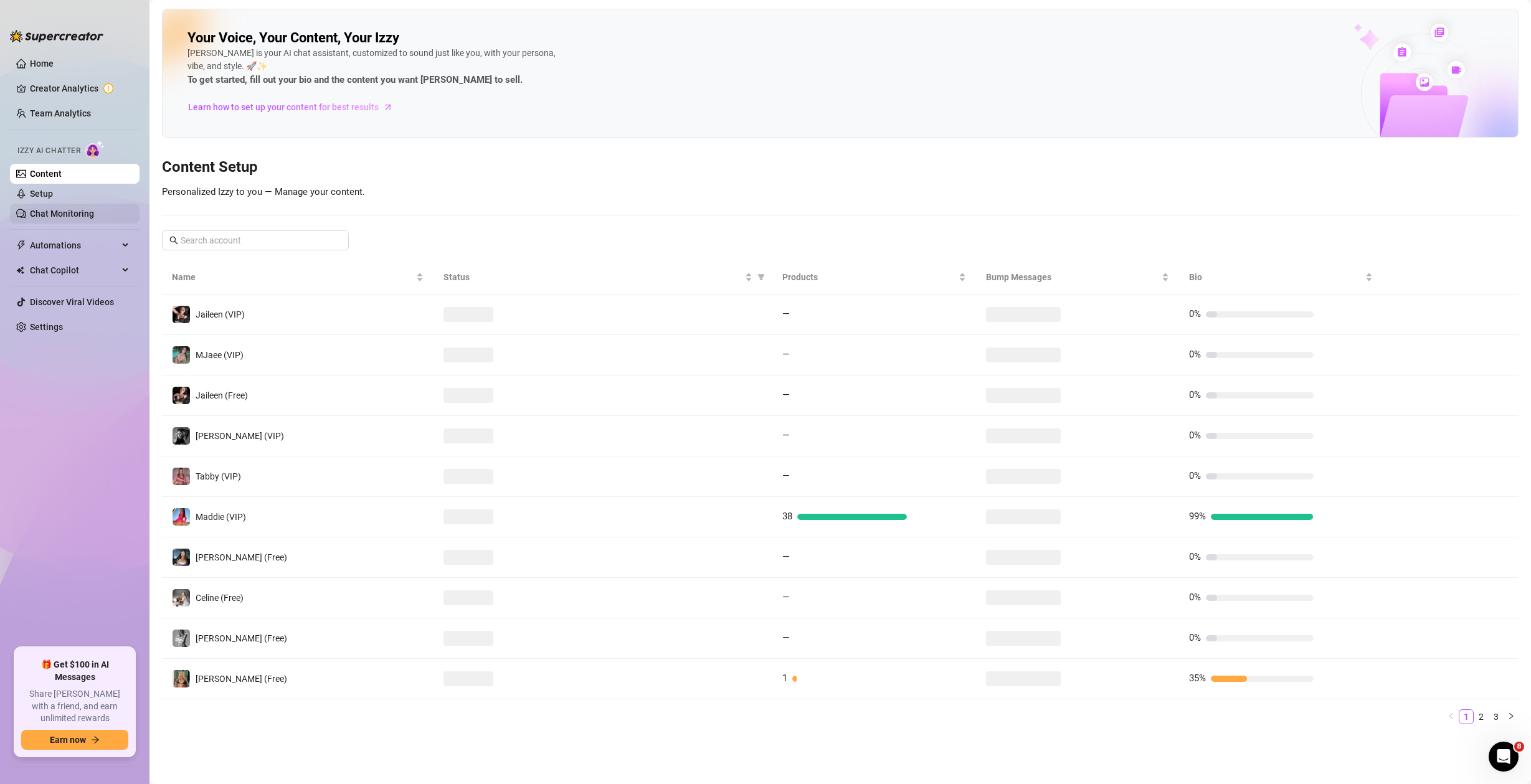
click at [77, 212] on link "Chat Monitoring" at bounding box center [61, 213] width 64 height 10
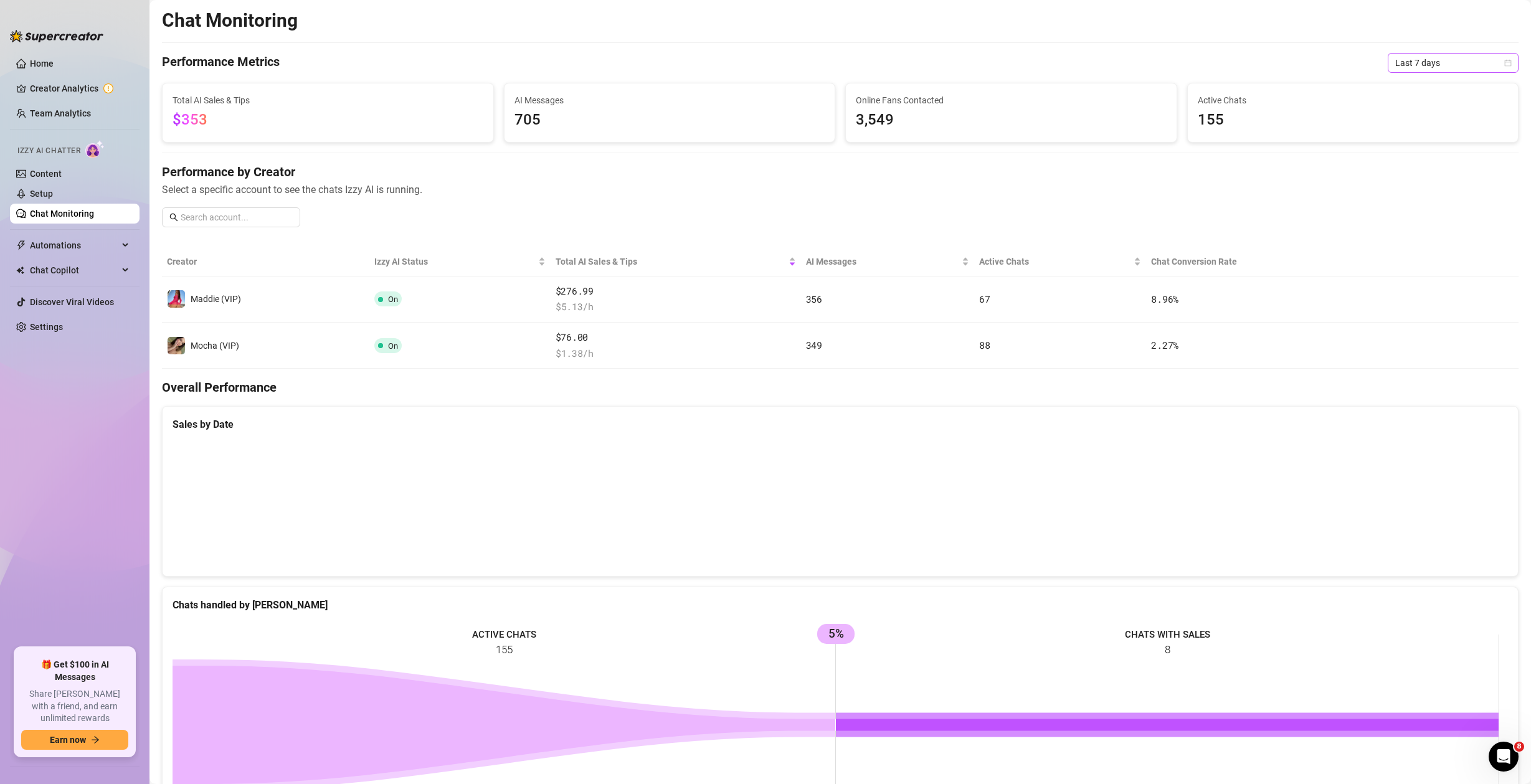
click at [1439, 58] on span "Last 7 days" at bounding box center [1453, 63] width 116 height 19
click at [1430, 94] on div "Last 24 hours" at bounding box center [1444, 88] width 111 height 14
click at [1422, 56] on span "Last 24 hours" at bounding box center [1453, 63] width 116 height 19
click at [1425, 148] on div "Last 90 days" at bounding box center [1444, 148] width 111 height 14
click at [83, 209] on link "Chat Monitoring" at bounding box center [61, 213] width 64 height 10
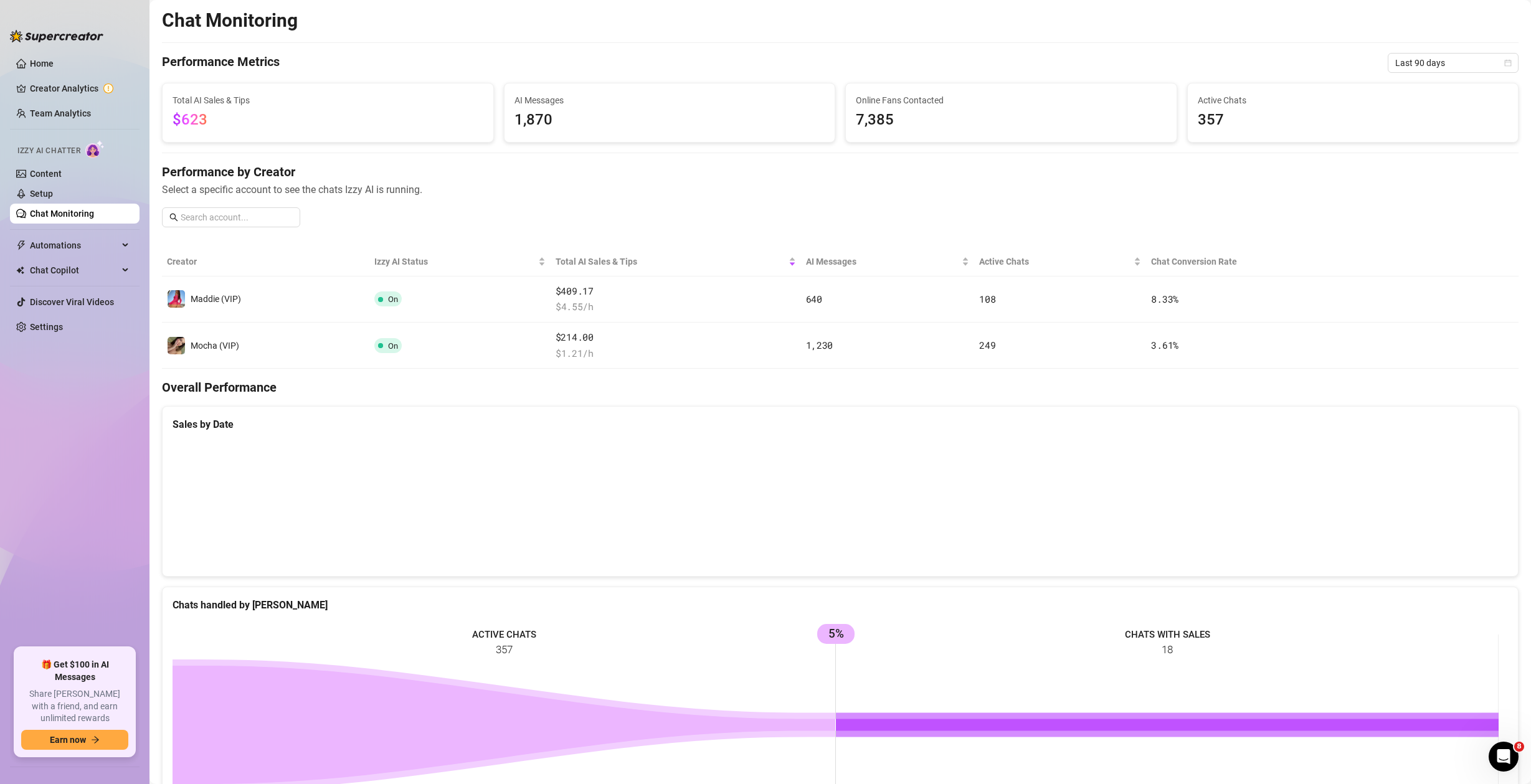
click at [83, 209] on link "Chat Monitoring" at bounding box center [61, 213] width 64 height 10
